Goal: Information Seeking & Learning: Learn about a topic

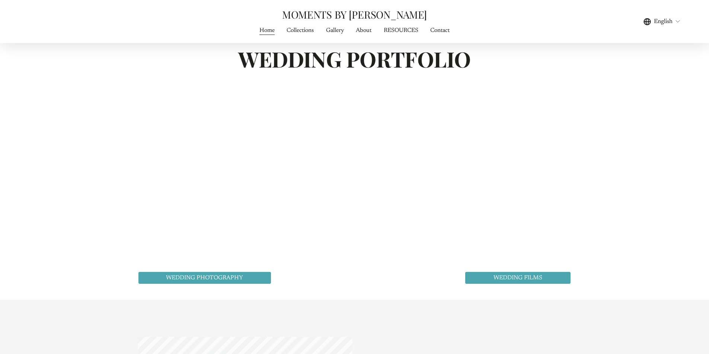
scroll to position [1934, 0]
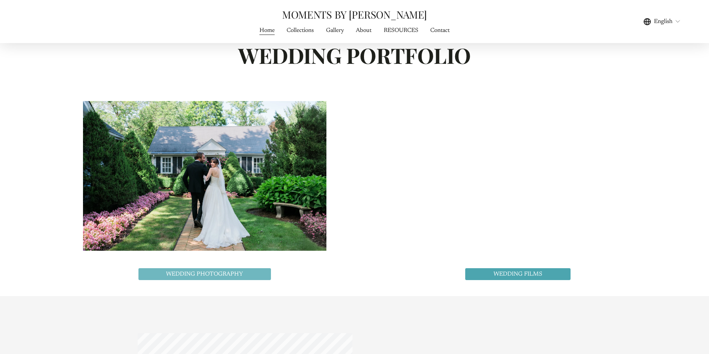
click at [242, 282] on link "WEDDING PHOTOGRAPHY" at bounding box center [204, 274] width 135 height 14
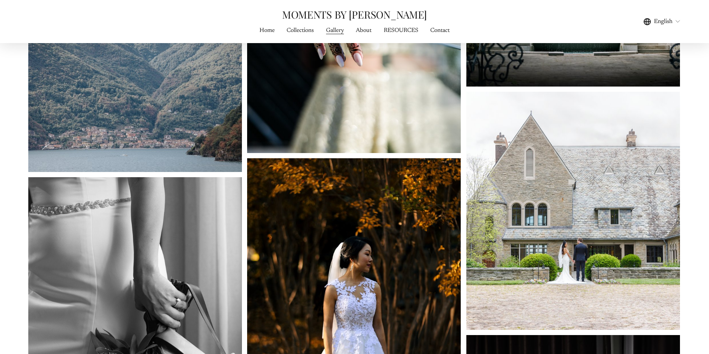
scroll to position [2232, 0]
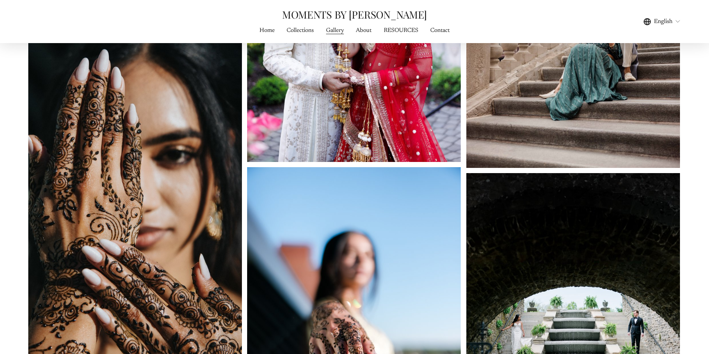
click at [367, 29] on link "About" at bounding box center [364, 30] width 16 height 10
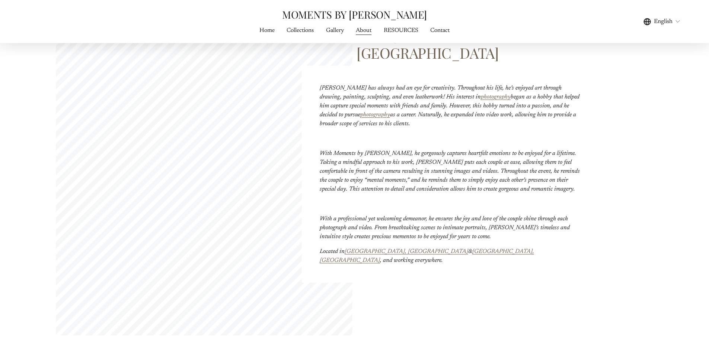
scroll to position [260, 0]
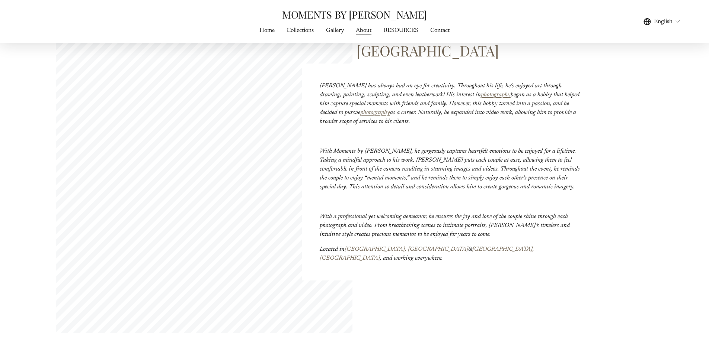
click at [389, 28] on link "RESOURCES" at bounding box center [400, 30] width 35 height 10
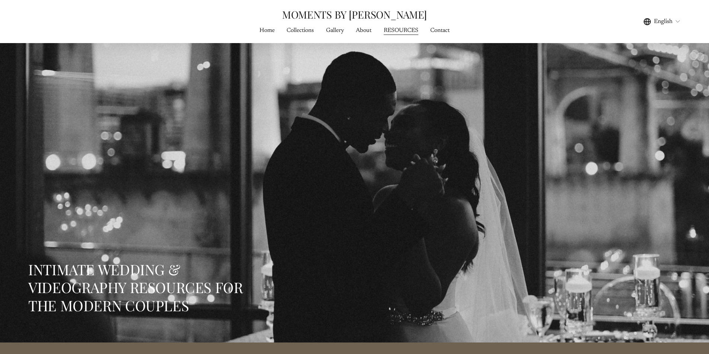
click at [369, 33] on link "About" at bounding box center [364, 30] width 16 height 10
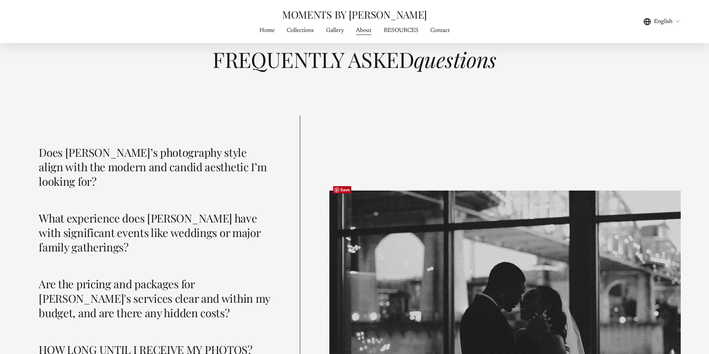
scroll to position [1971, 0]
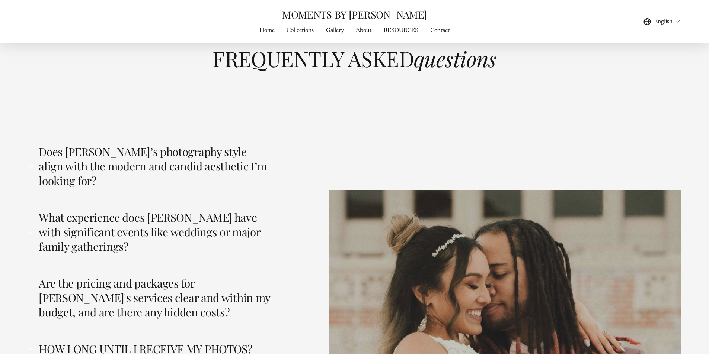
click at [221, 152] on span "Does [PERSON_NAME]’s photography style align with the modern and candid aesthet…" at bounding box center [151, 166] width 237 height 44
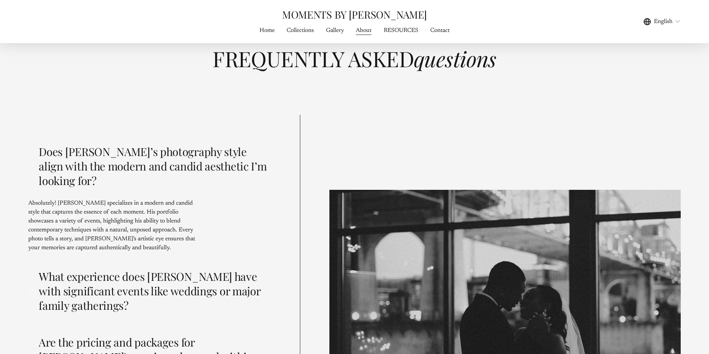
click at [177, 155] on span "Does [PERSON_NAME]’s photography style align with the modern and candid aesthet…" at bounding box center [151, 166] width 237 height 44
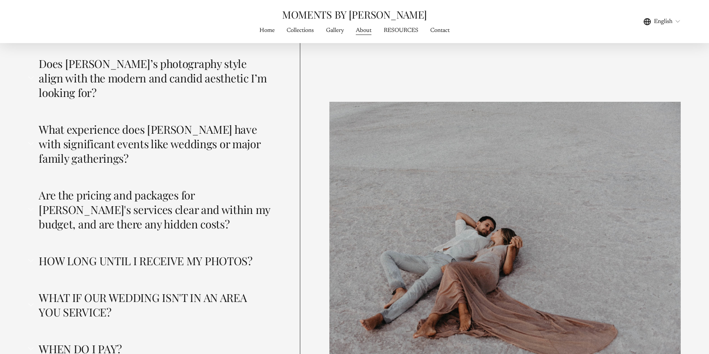
scroll to position [2083, 0]
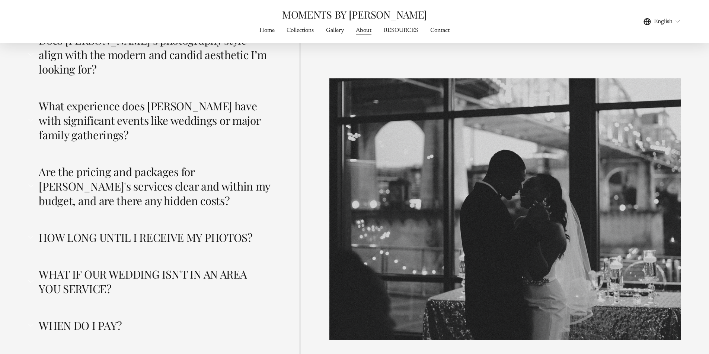
click at [150, 164] on span "Are the pricing and packages for [PERSON_NAME]'s services clear and within my b…" at bounding box center [151, 186] width 237 height 44
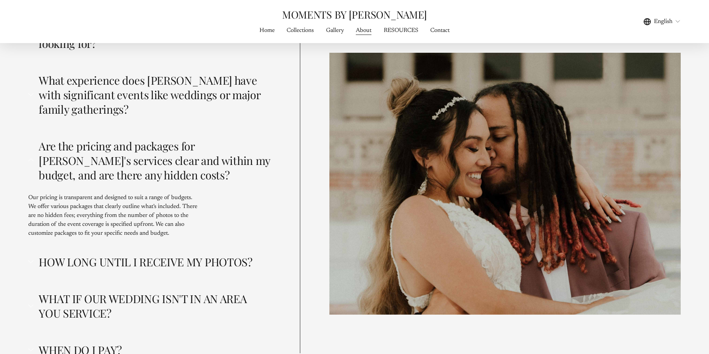
scroll to position [1971, 0]
